Goal: Transaction & Acquisition: Book appointment/travel/reservation

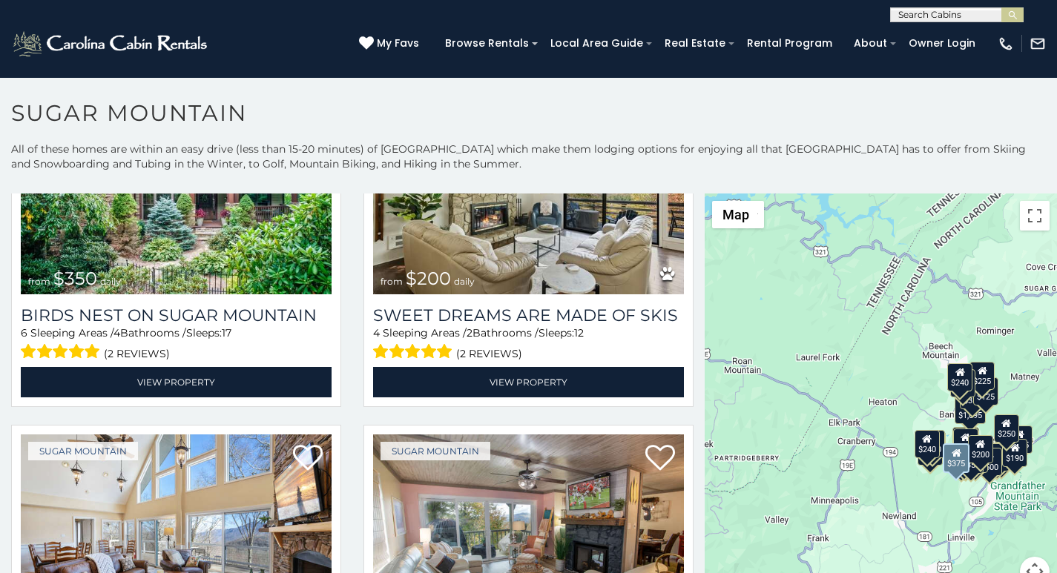
scroll to position [525, 0]
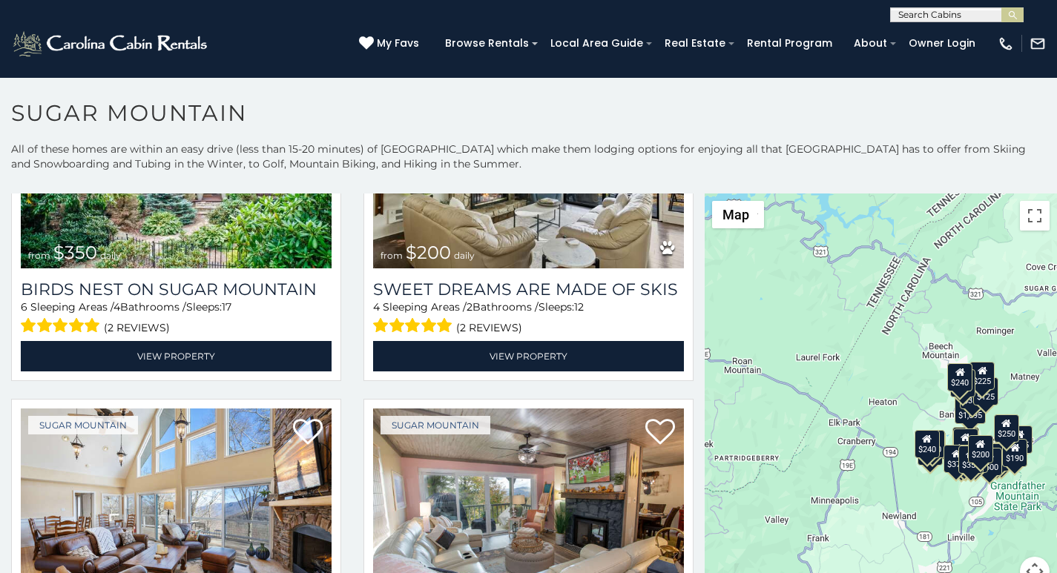
click at [52, 60] on div "(828) 295-6000 My Favs Browse Rentals Local Area Guide Activities & Attractions…" at bounding box center [528, 50] width 1057 height 56
click at [366, 4] on div "**********" at bounding box center [528, 11] width 1057 height 22
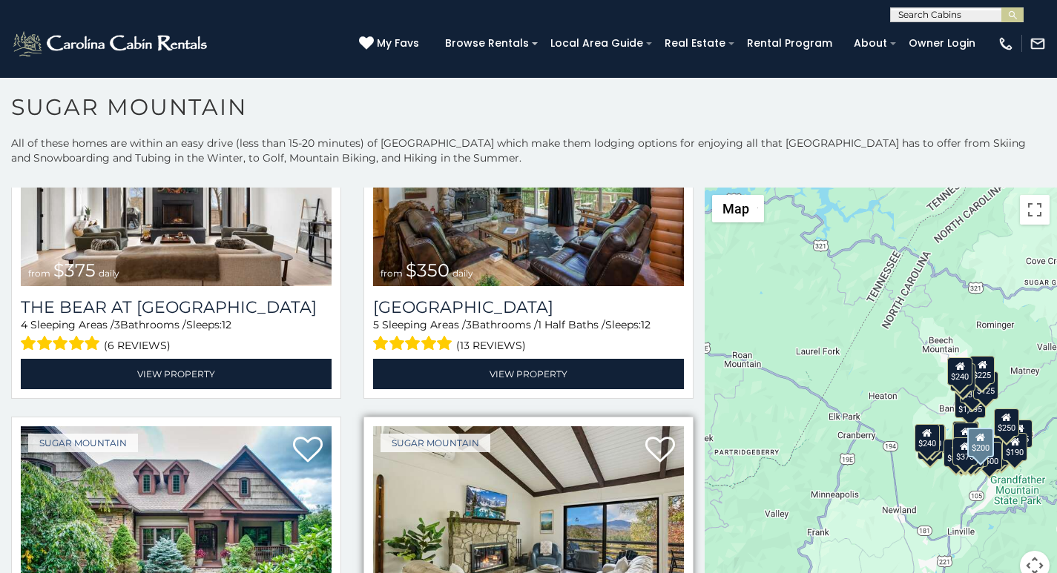
scroll to position [154, 0]
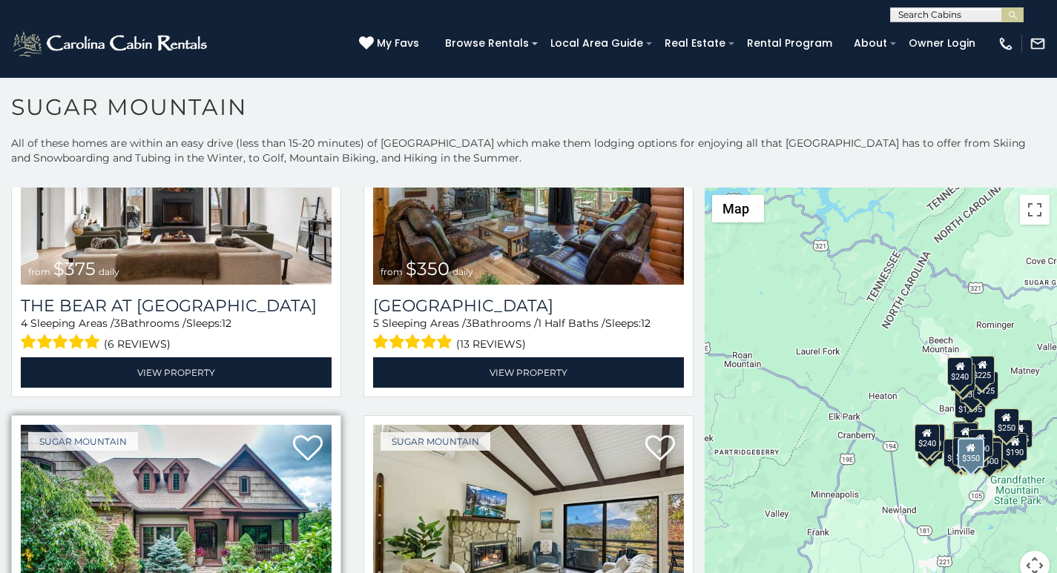
click at [50, 569] on img at bounding box center [176, 529] width 311 height 208
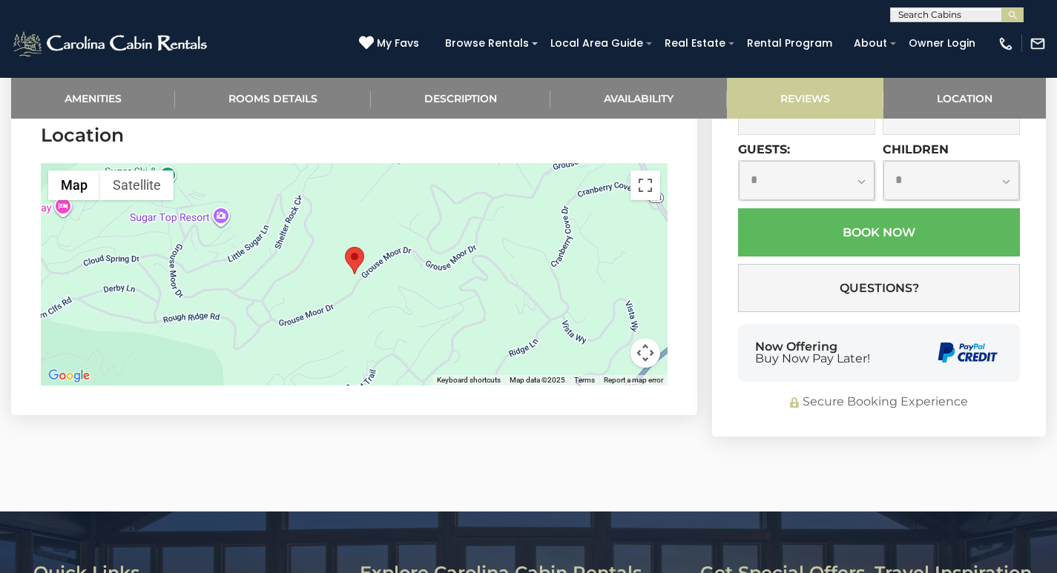
scroll to position [3606, 0]
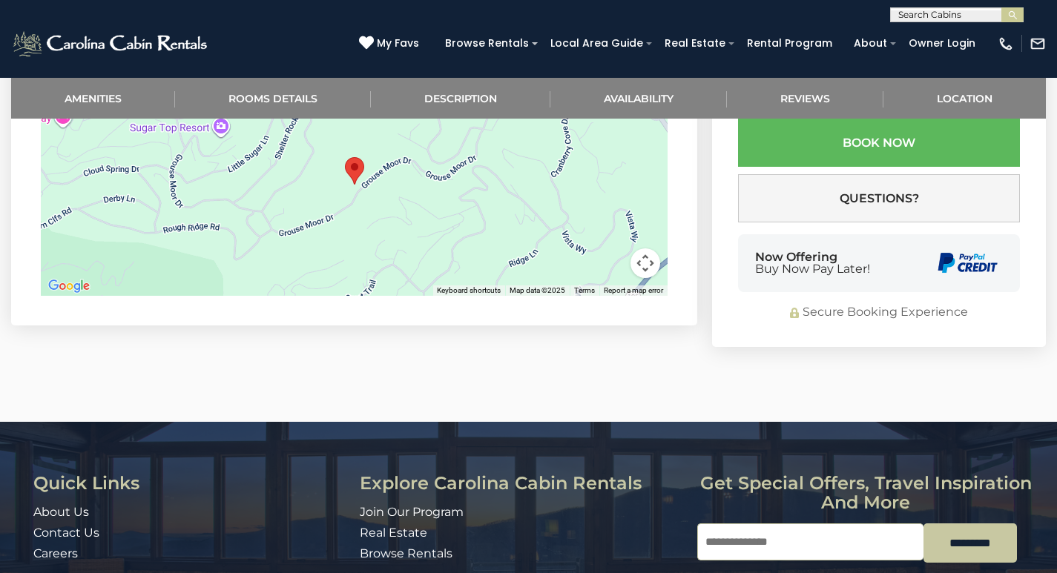
click at [767, 533] on div "Quick Links About Us Contact Us Careers Address [STREET_ADDRESS][PERSON_NAME][U…" at bounding box center [528, 559] width 1057 height 274
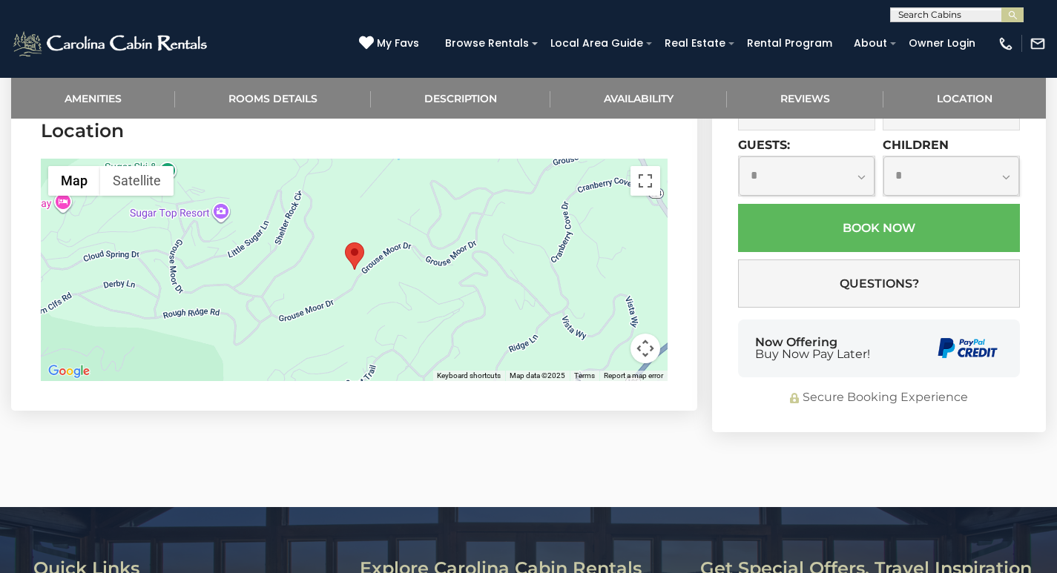
scroll to position [3513, 0]
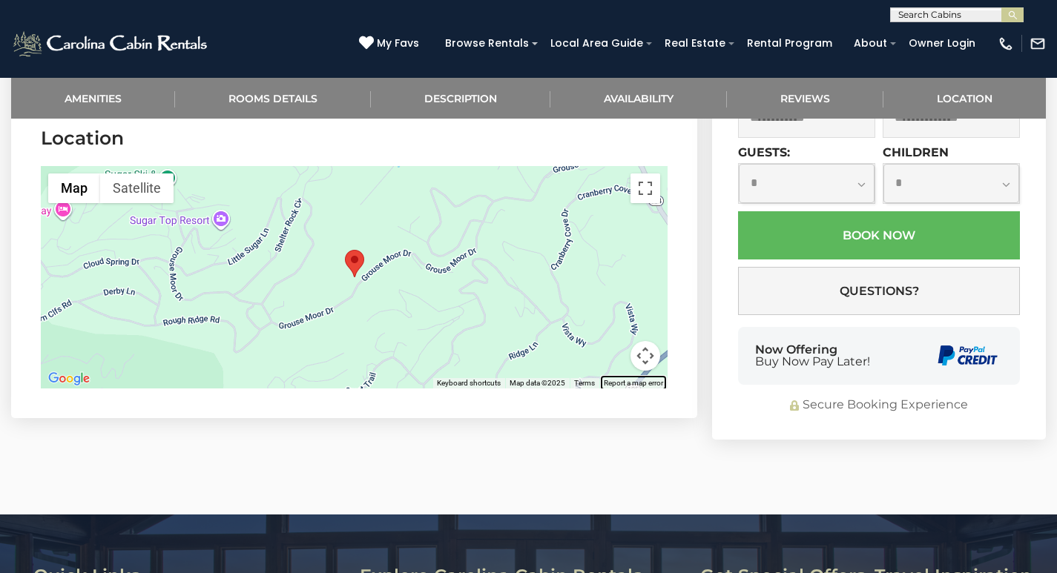
click at [612, 379] on link "Report a map error" at bounding box center [633, 383] width 59 height 8
